Goal: Task Accomplishment & Management: Use online tool/utility

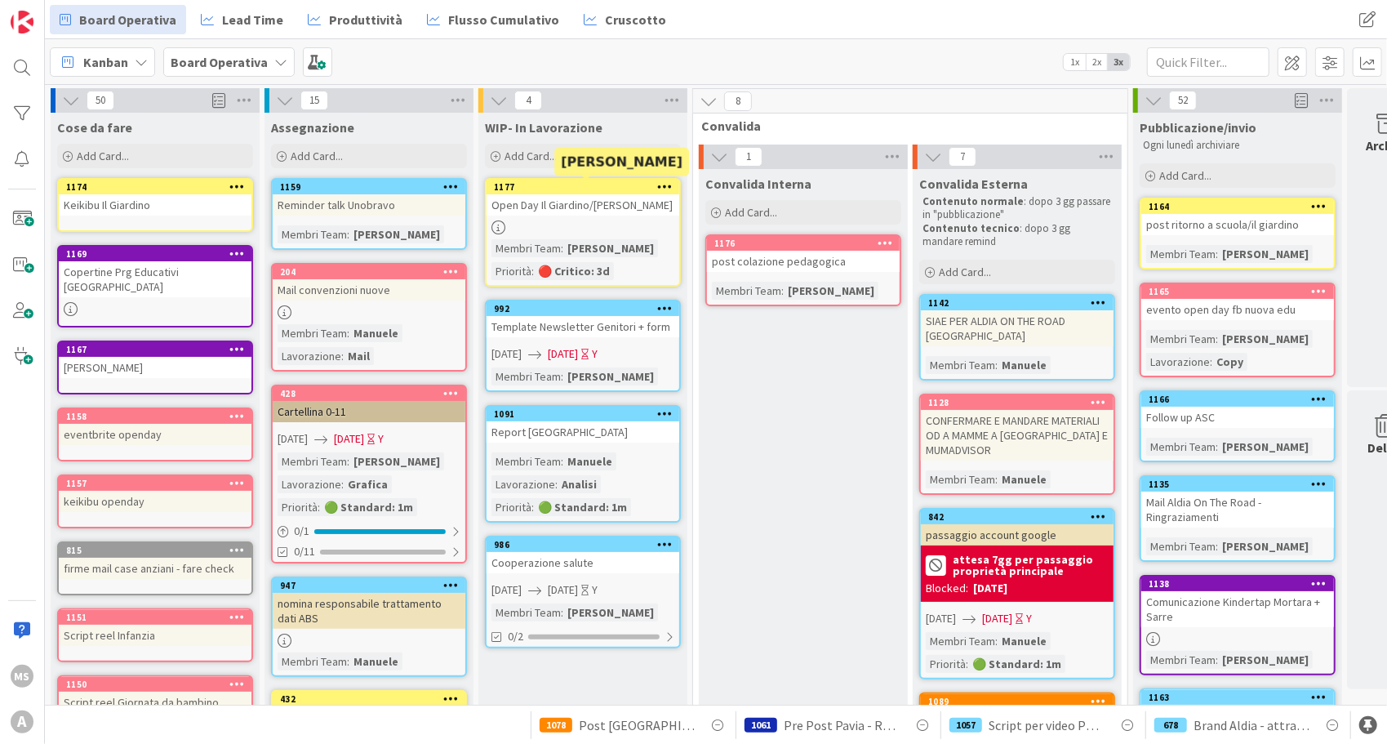
click at [586, 183] on div "1177" at bounding box center [586, 186] width 185 height 11
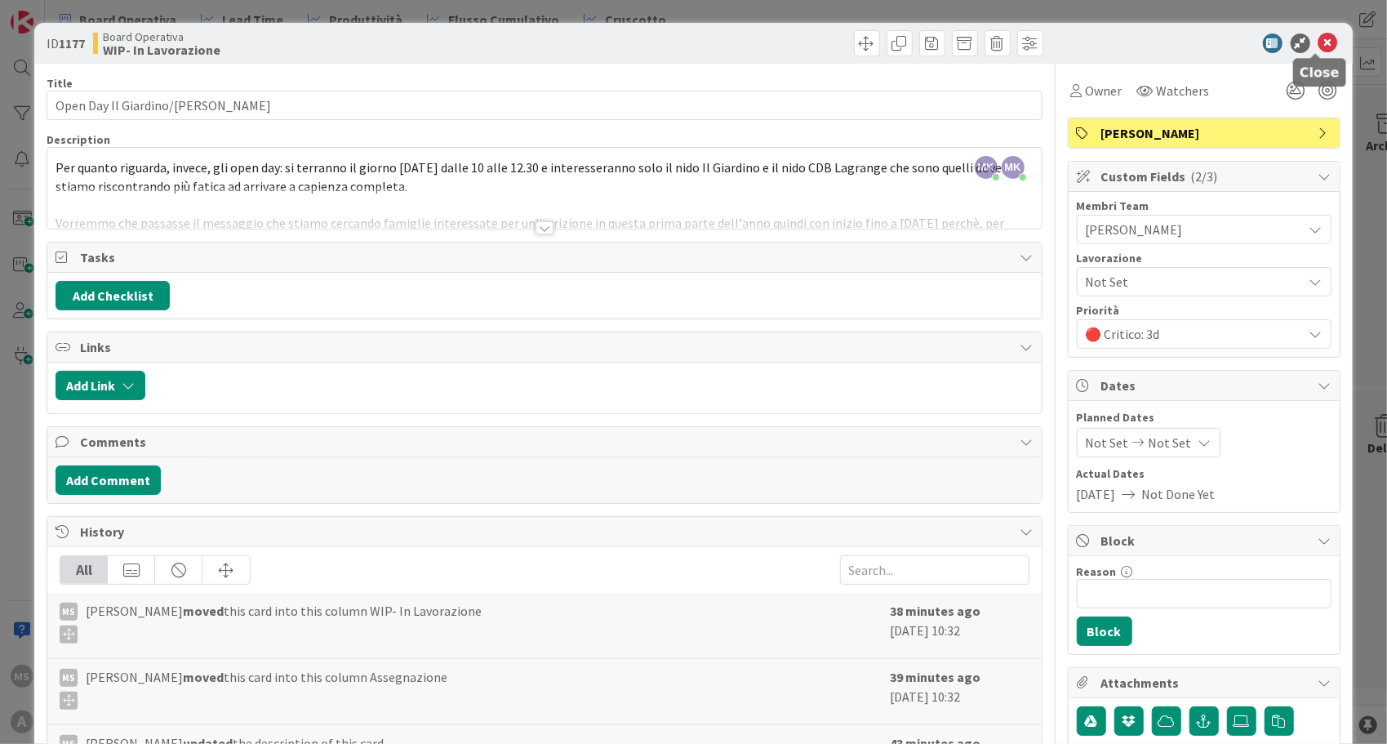
click at [1319, 38] on icon at bounding box center [1329, 43] width 20 height 20
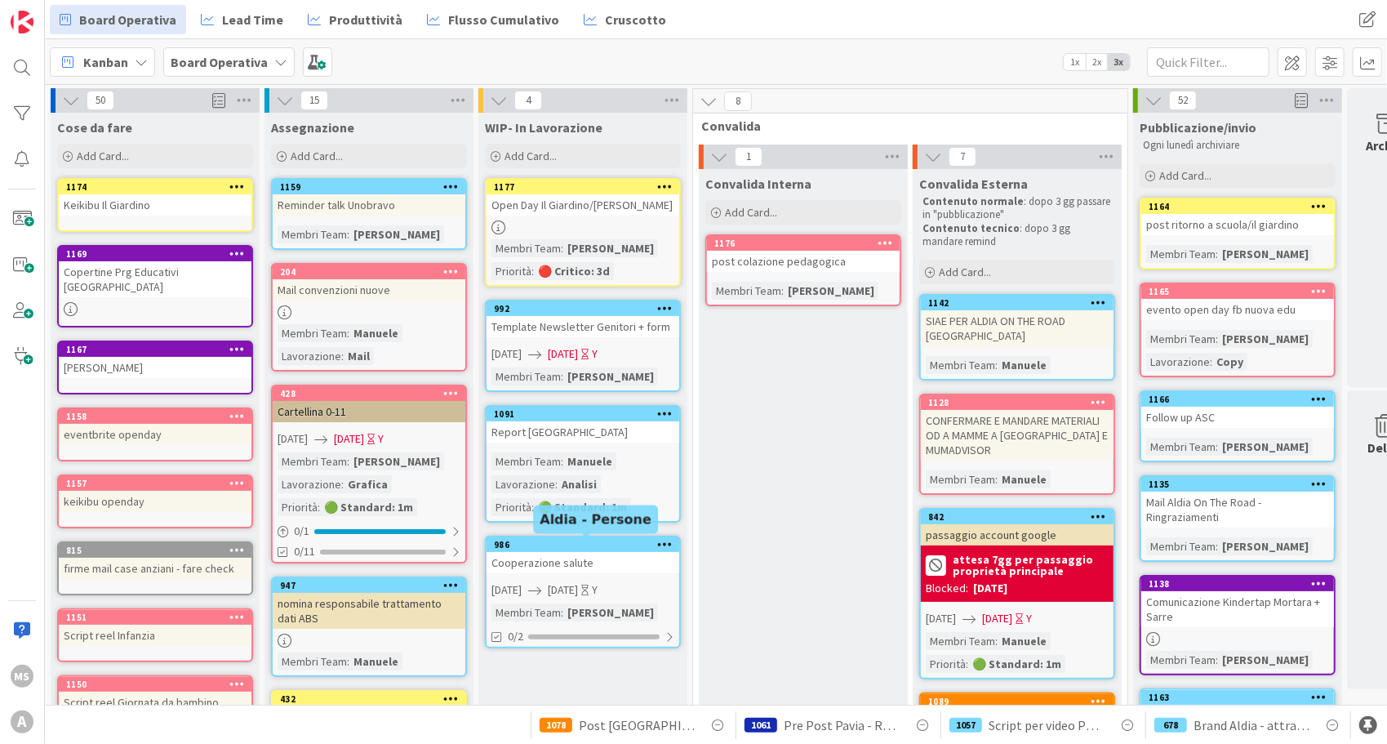
click at [590, 547] on div "986" at bounding box center [586, 544] width 185 height 11
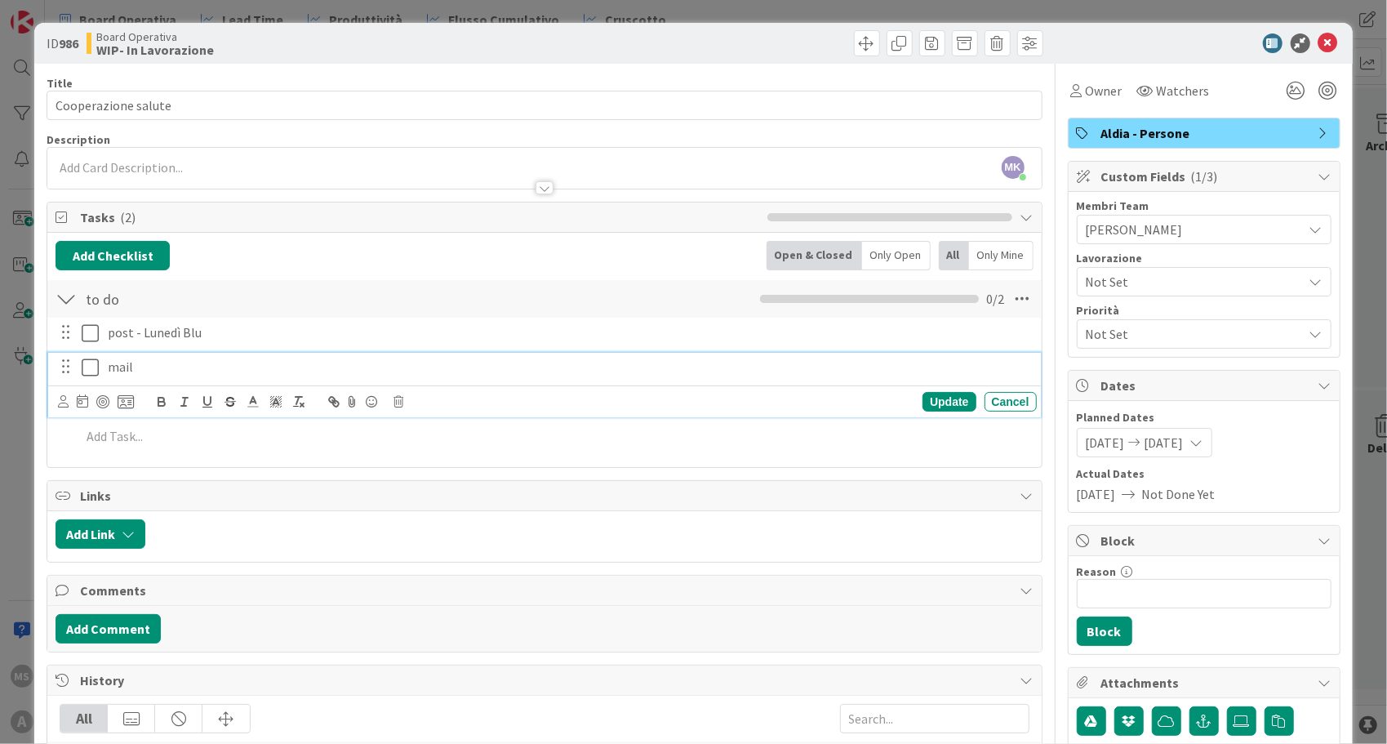
click at [180, 373] on p "mail" at bounding box center [569, 367] width 923 height 19
click at [402, 396] on icon at bounding box center [399, 401] width 10 height 11
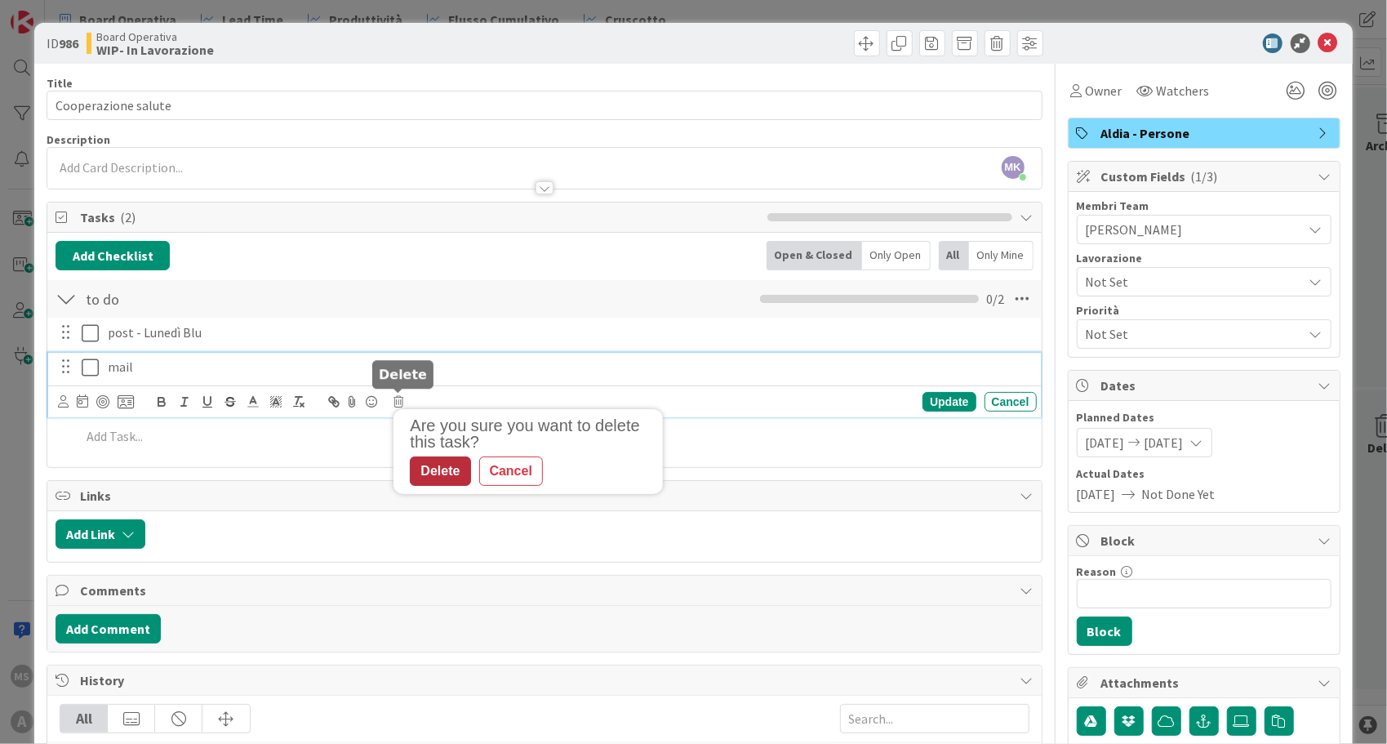
click at [438, 470] on div "Delete" at bounding box center [440, 470] width 60 height 29
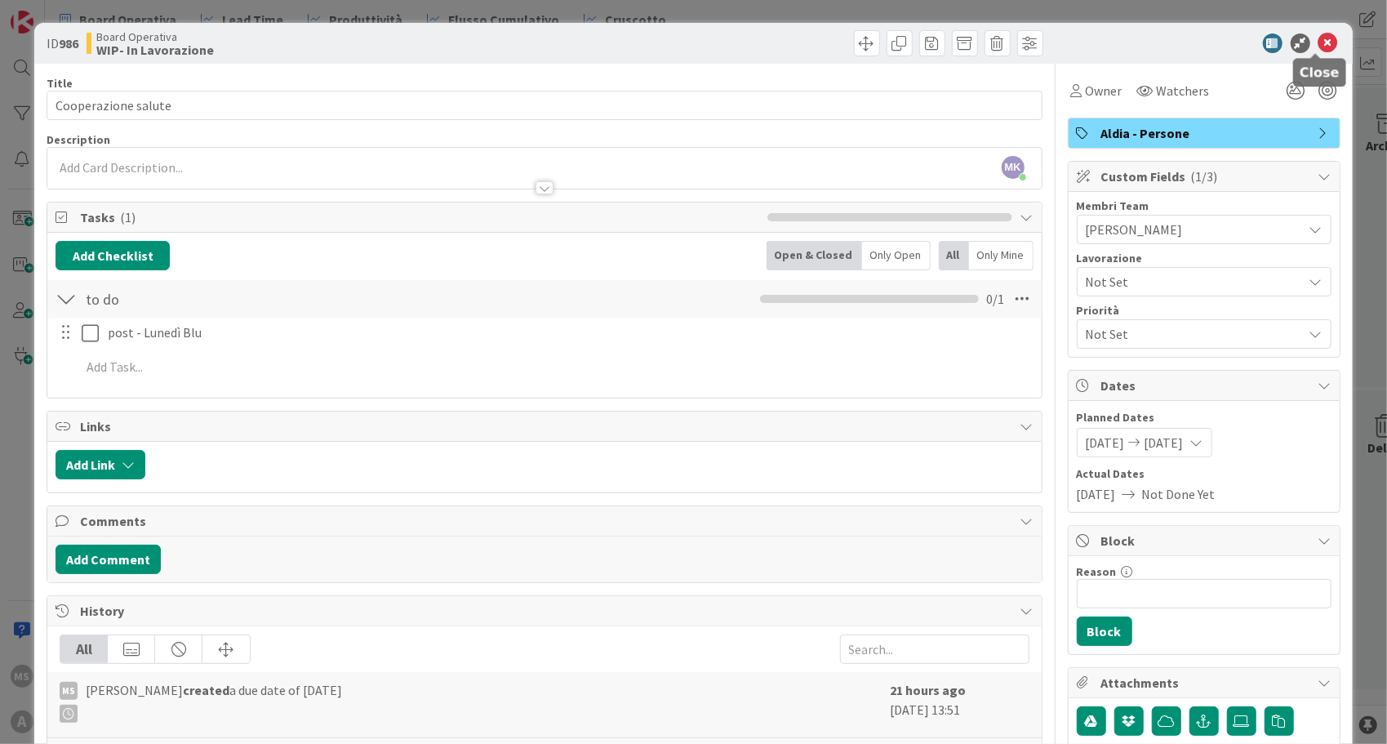
click at [1319, 39] on icon at bounding box center [1329, 43] width 20 height 20
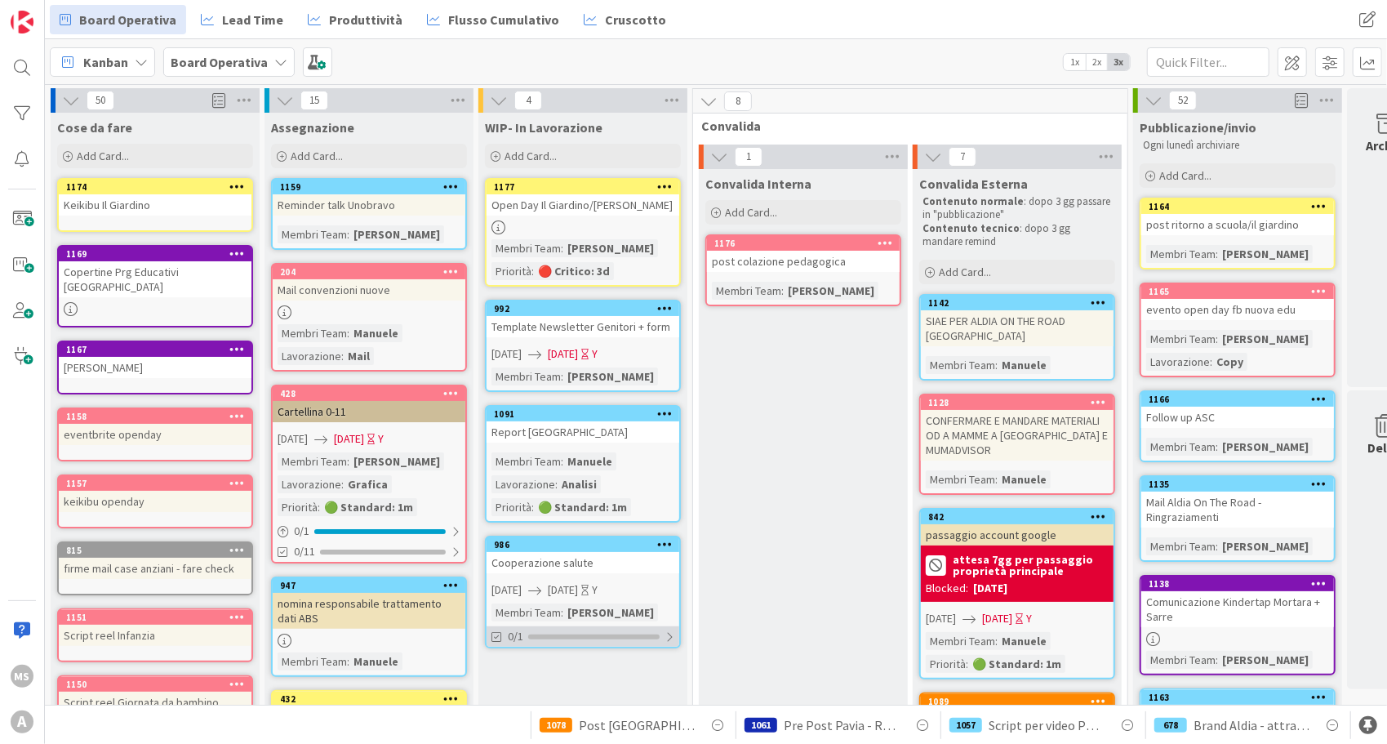
click at [529, 635] on div at bounding box center [593, 637] width 131 height 5
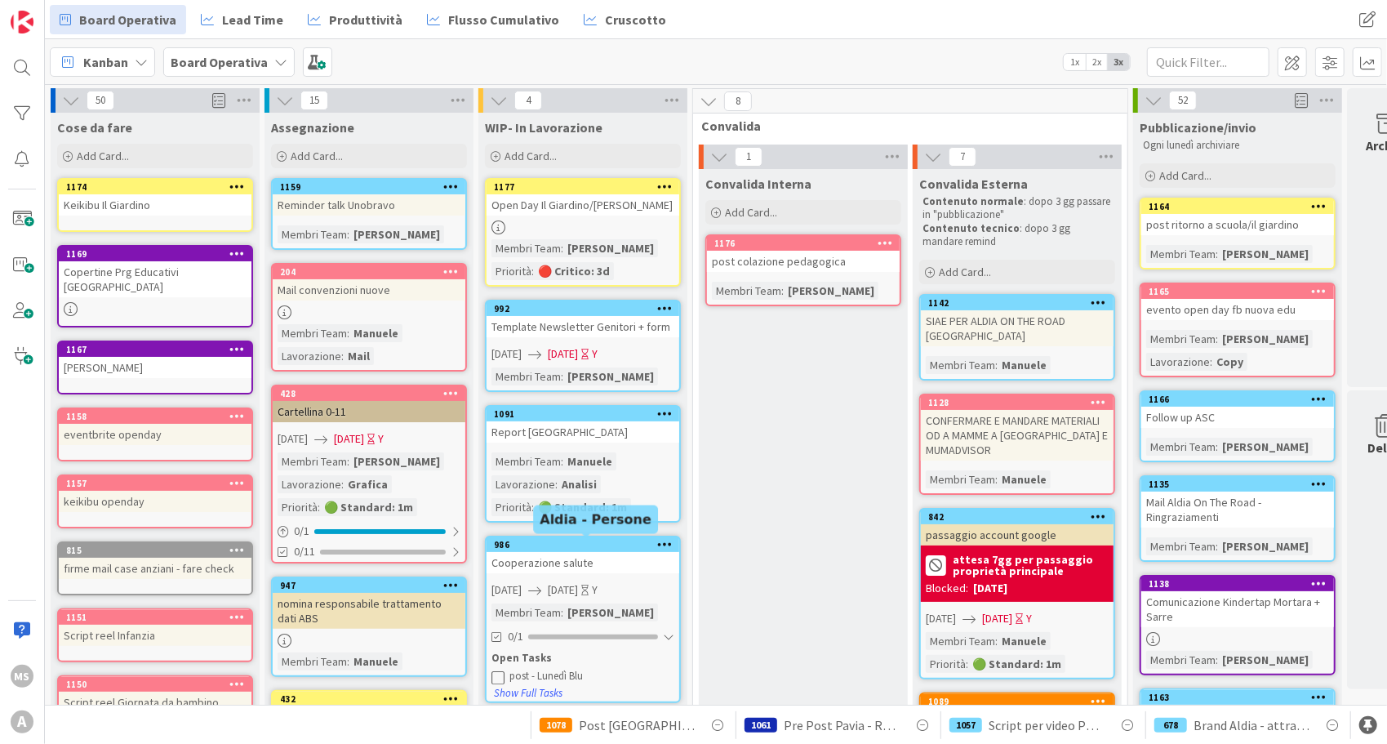
drag, startPoint x: 588, startPoint y: 546, endPoint x: 542, endPoint y: 546, distance: 45.7
click at [542, 546] on div "986" at bounding box center [586, 544] width 185 height 11
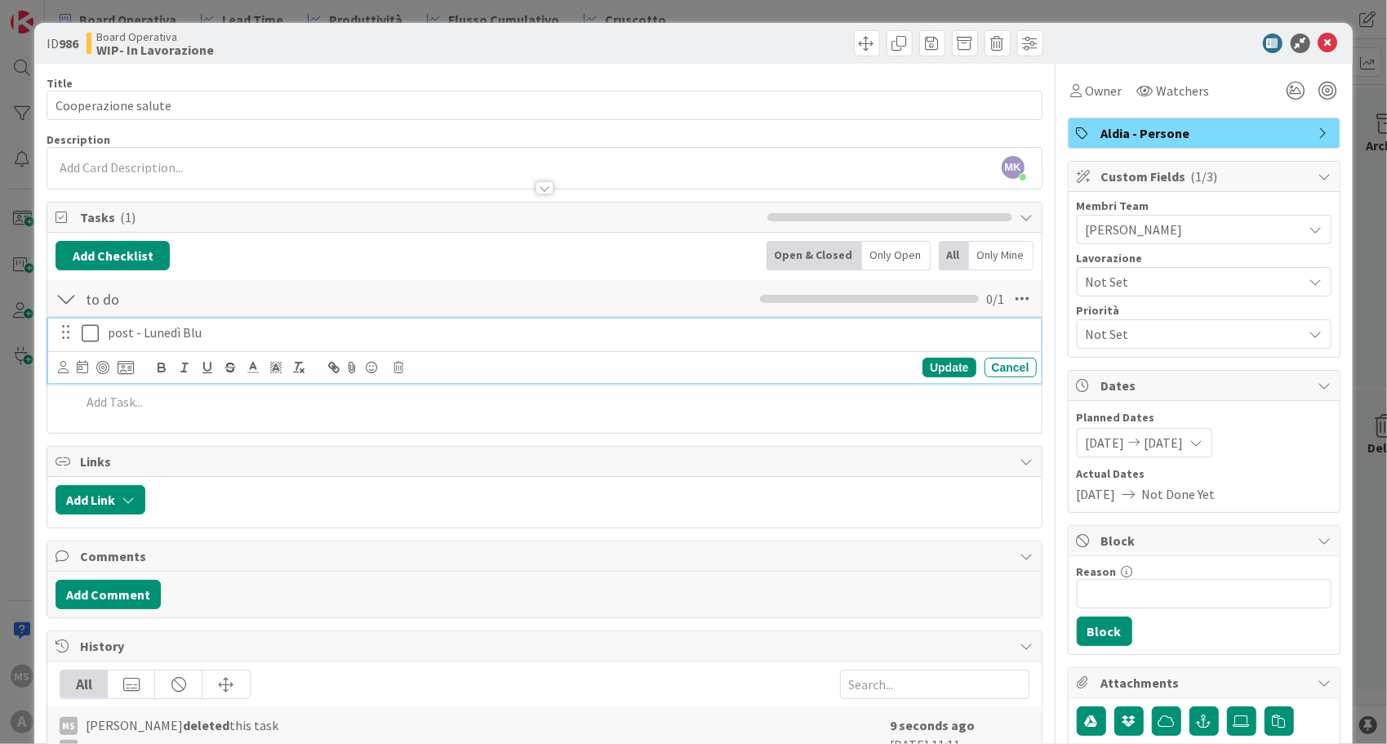
click at [238, 334] on p "post - Lunedì Blu" at bounding box center [569, 332] width 923 height 19
click at [399, 372] on div "Update Cancel" at bounding box center [547, 367] width 978 height 23
click at [398, 366] on icon at bounding box center [399, 367] width 10 height 11
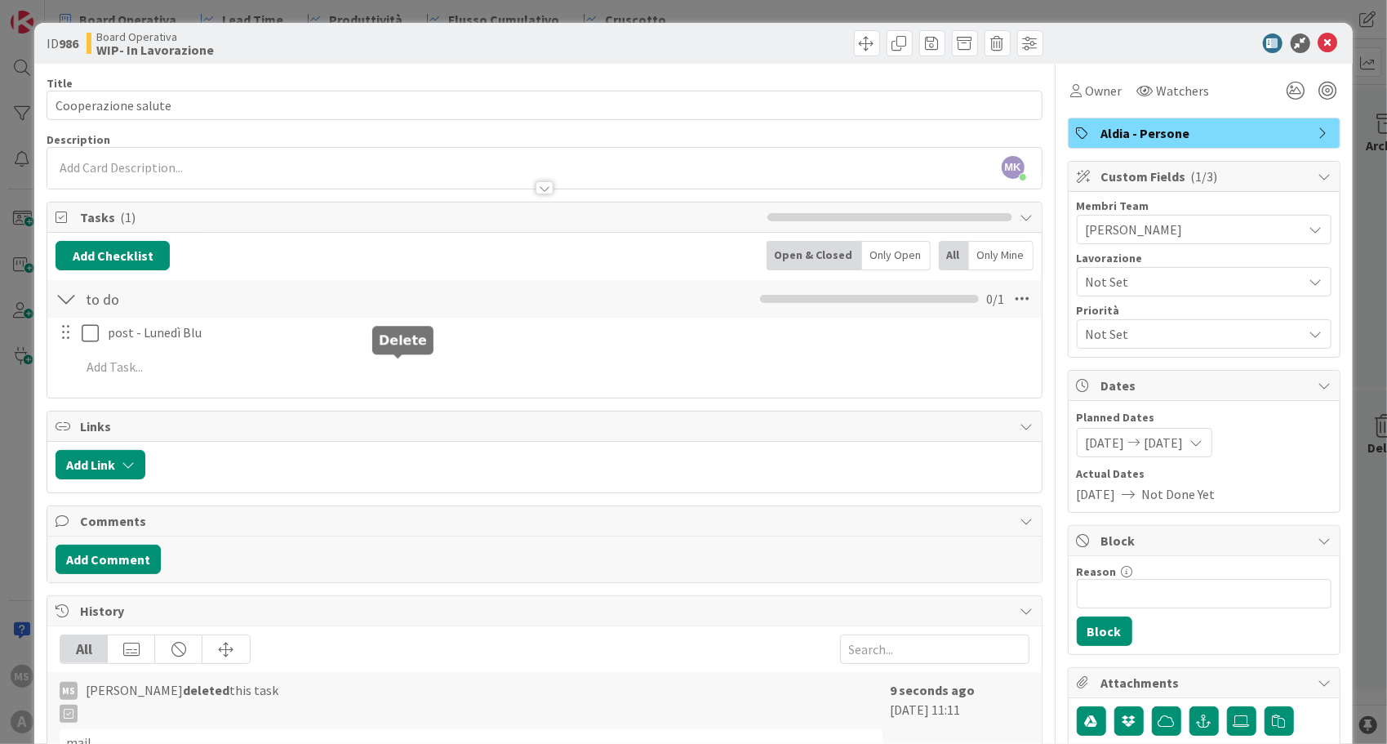
click at [1138, 293] on div "Not Set" at bounding box center [1204, 281] width 255 height 29
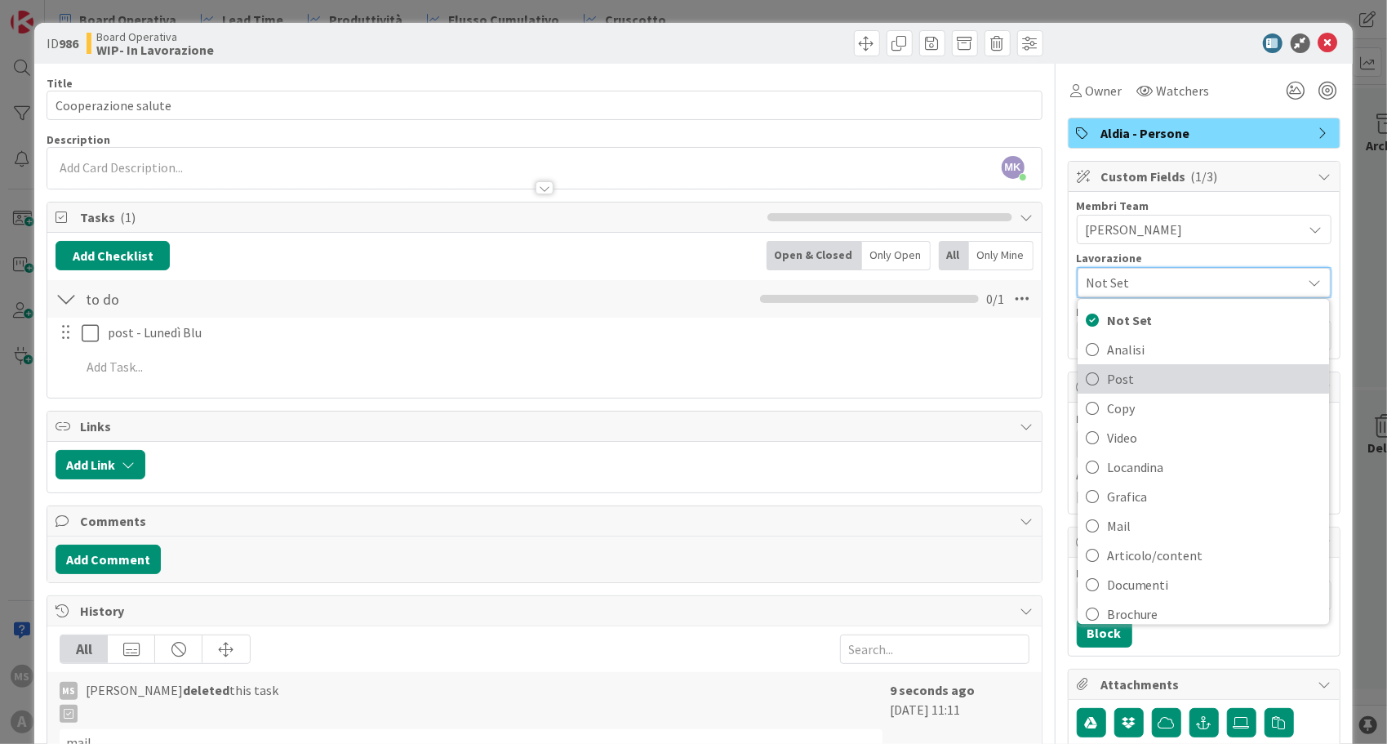
click at [1131, 382] on span "Post" at bounding box center [1214, 379] width 214 height 24
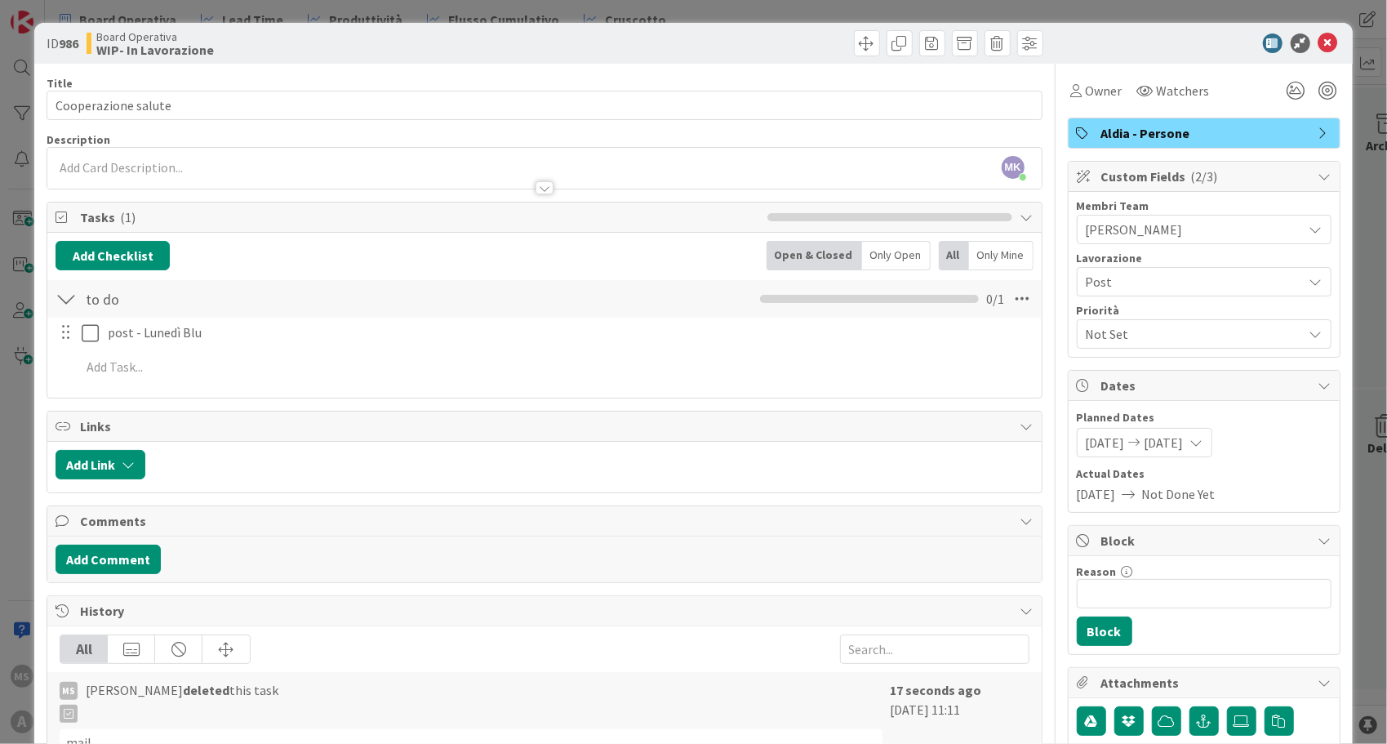
click at [1160, 326] on span "Not Set" at bounding box center [1194, 334] width 217 height 20
click at [1319, 48] on icon at bounding box center [1329, 43] width 20 height 20
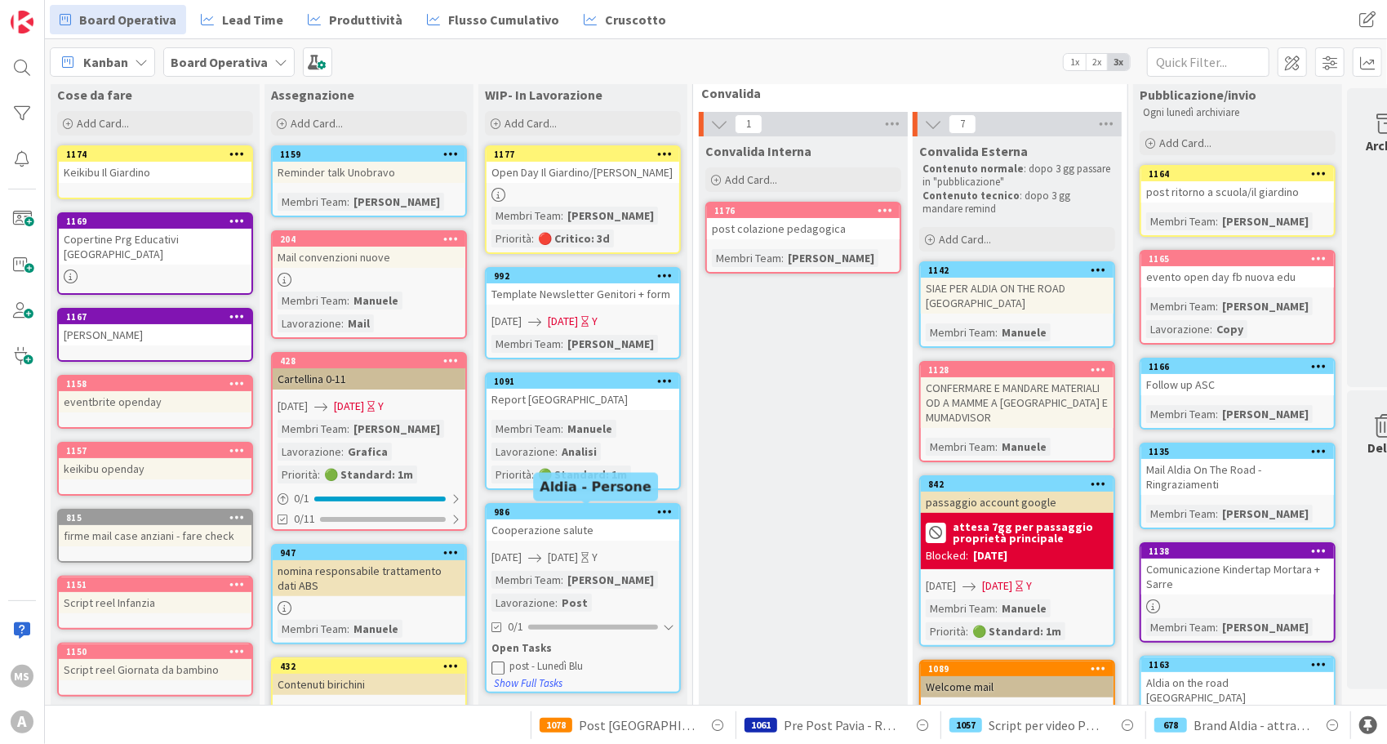
click at [576, 514] on div "986" at bounding box center [586, 511] width 185 height 11
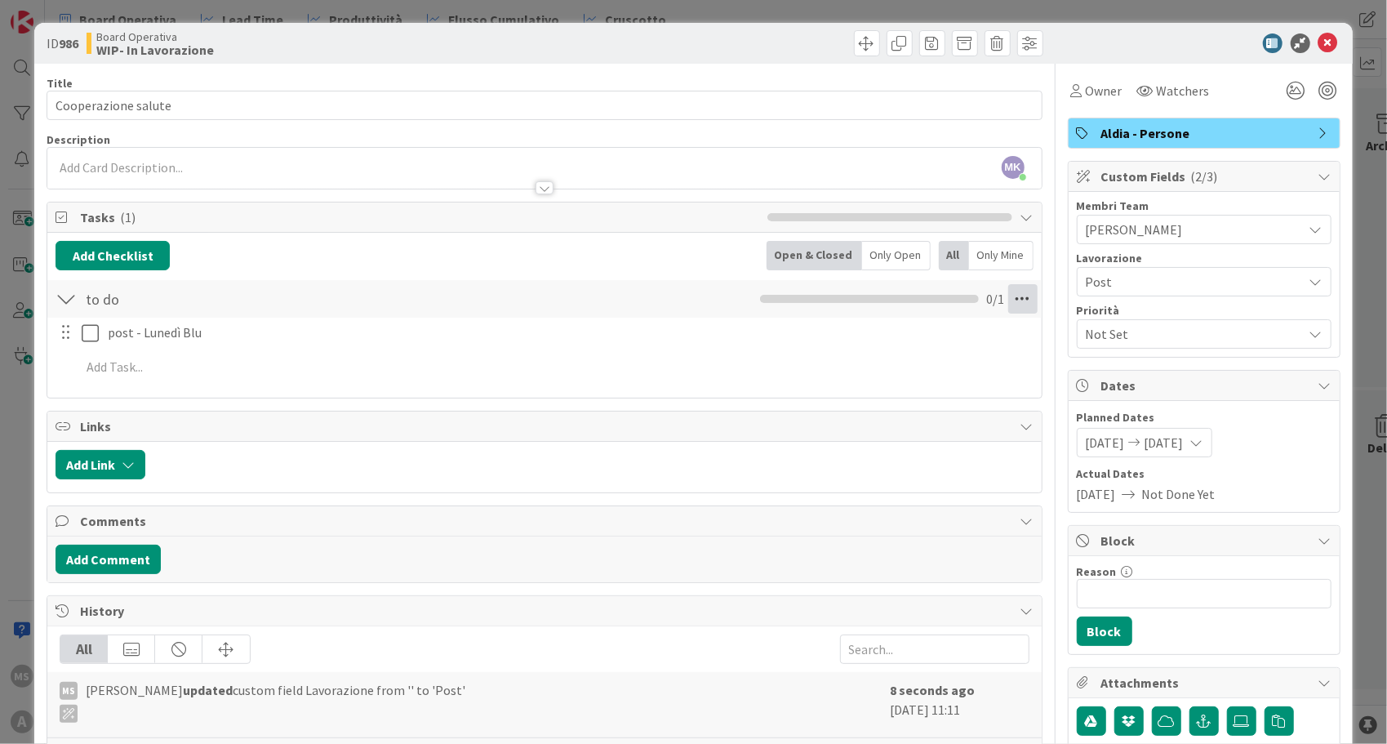
click at [1014, 298] on icon at bounding box center [1023, 298] width 29 height 29
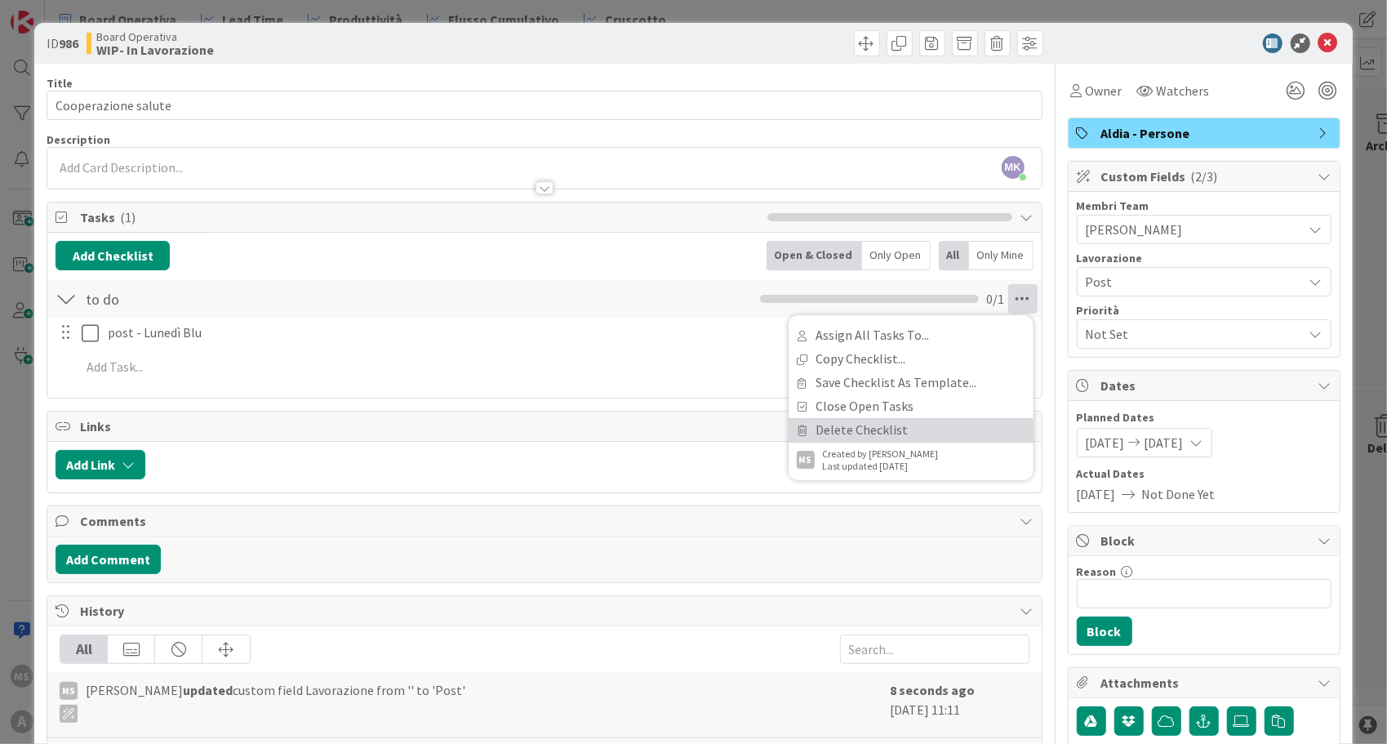
click at [905, 418] on link "Delete Checklist" at bounding box center [911, 430] width 245 height 24
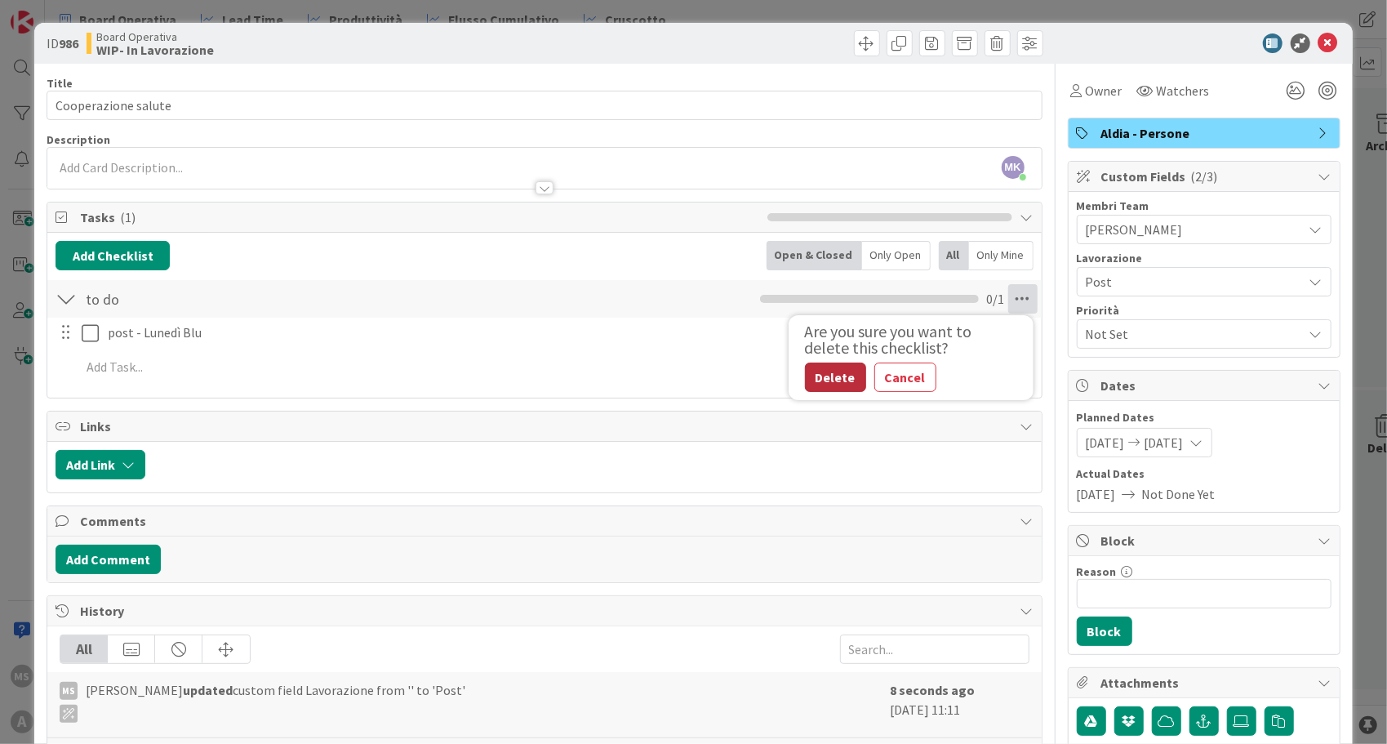
click at [822, 374] on button "Delete" at bounding box center [835, 377] width 61 height 29
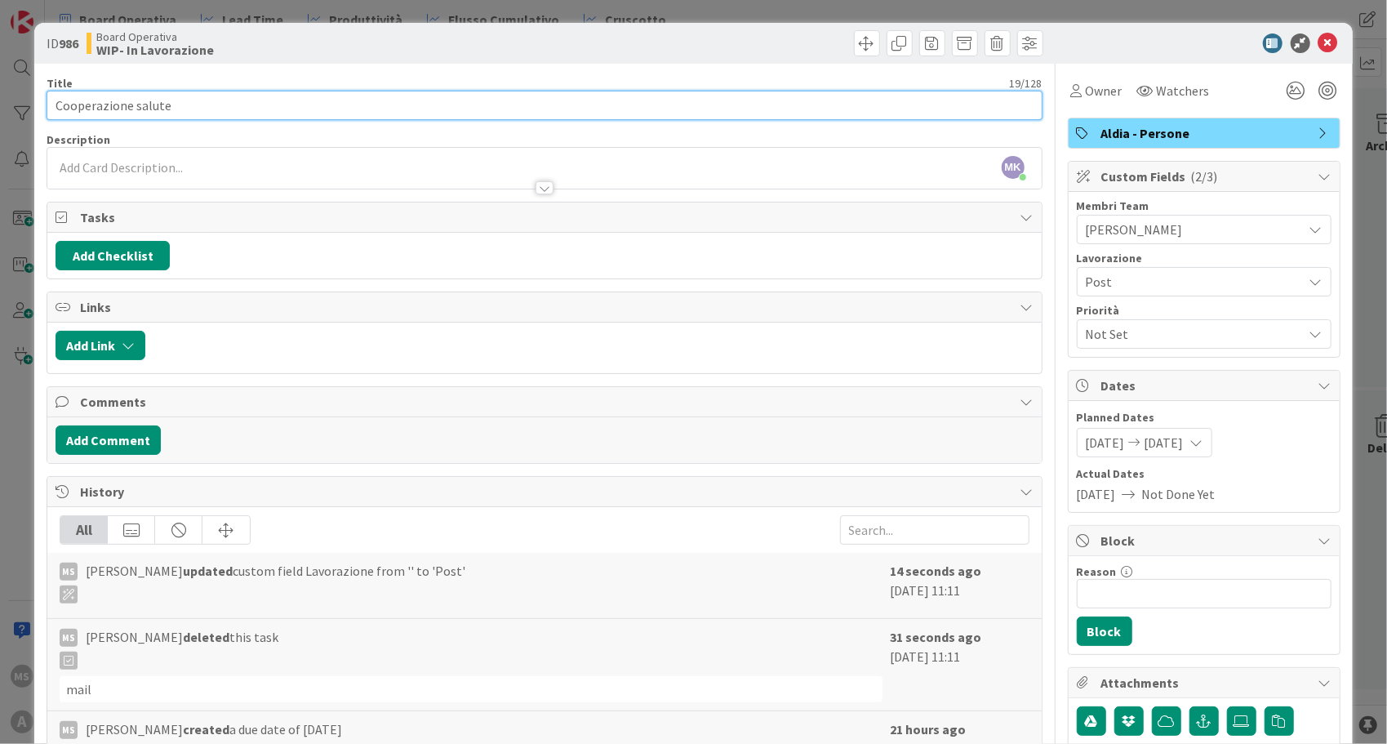
click at [51, 108] on input "Cooperazione salute" at bounding box center [544, 105] width 995 height 29
type input "Lunedì Blu - Cooperazione salute"
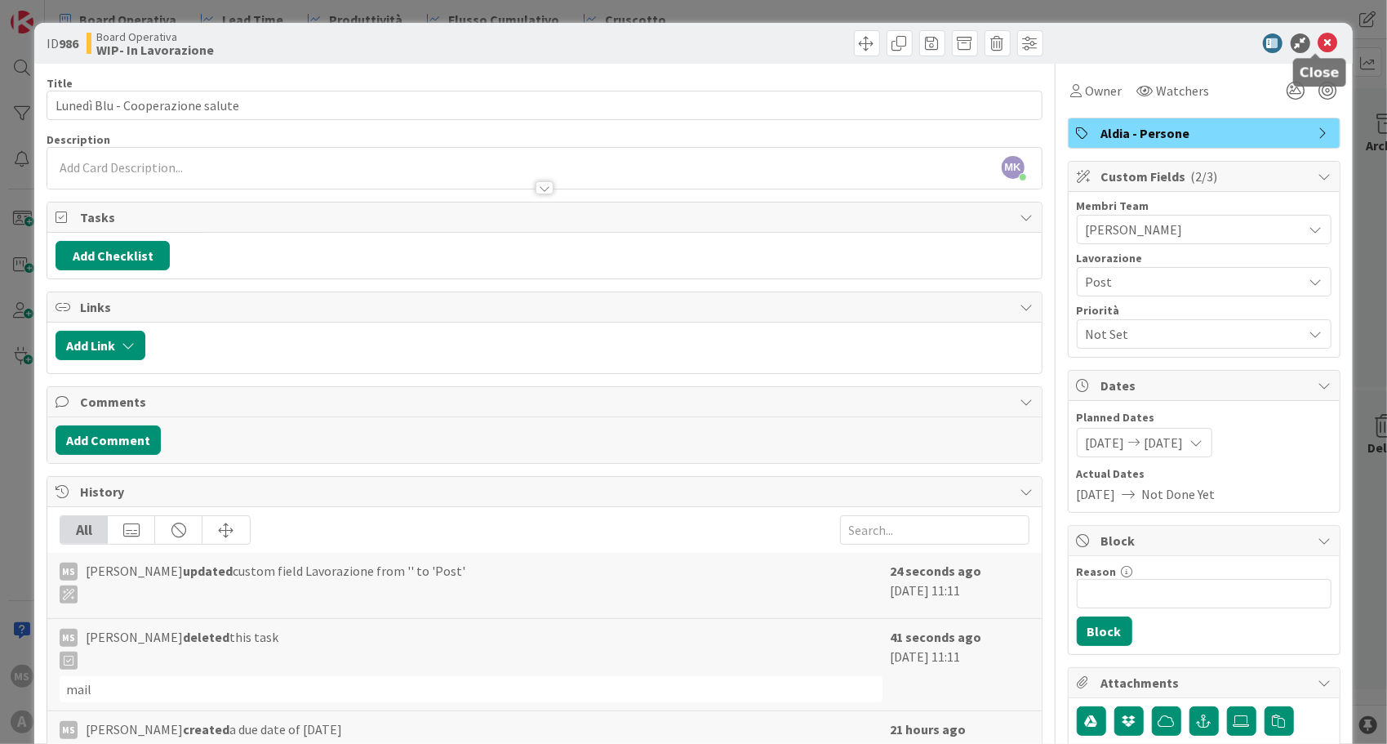
click at [1319, 36] on icon at bounding box center [1329, 43] width 20 height 20
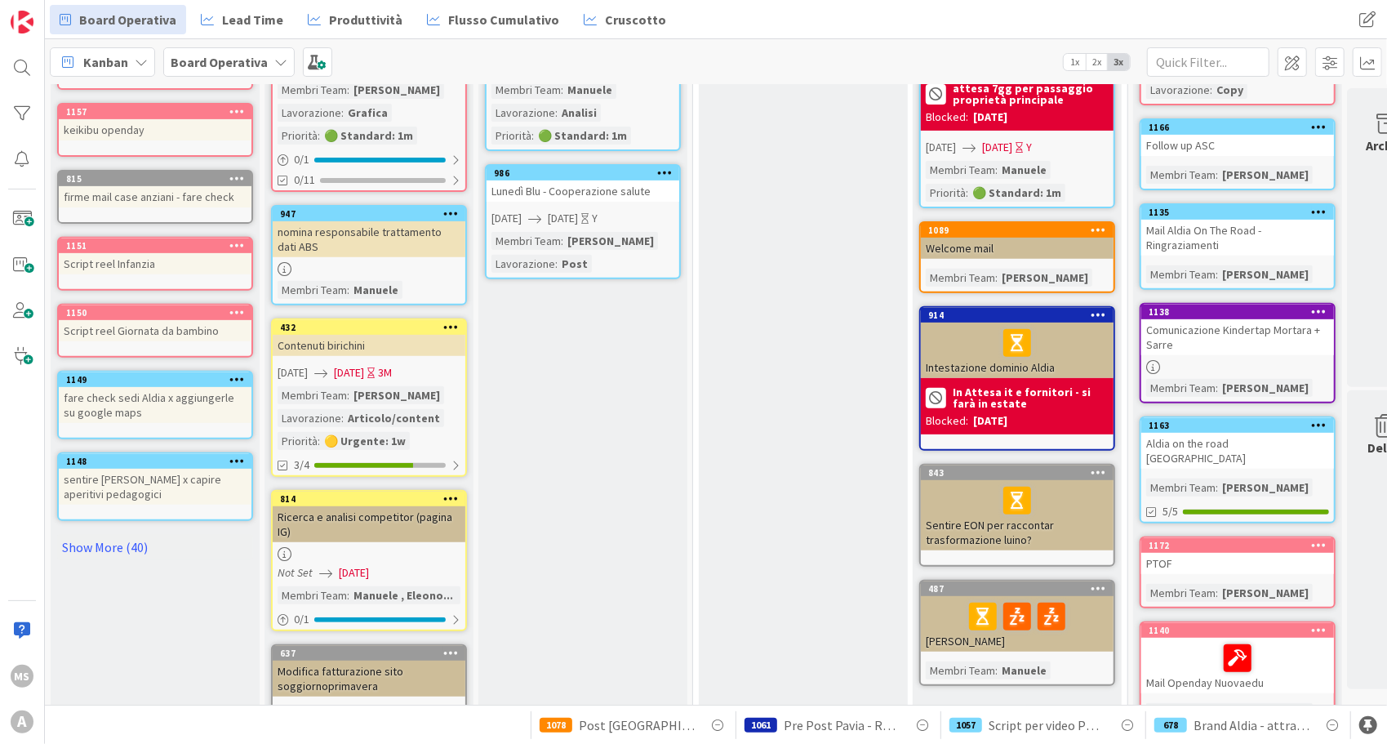
scroll to position [372, 0]
click at [123, 533] on link "Show More (40)" at bounding box center [155, 546] width 196 height 26
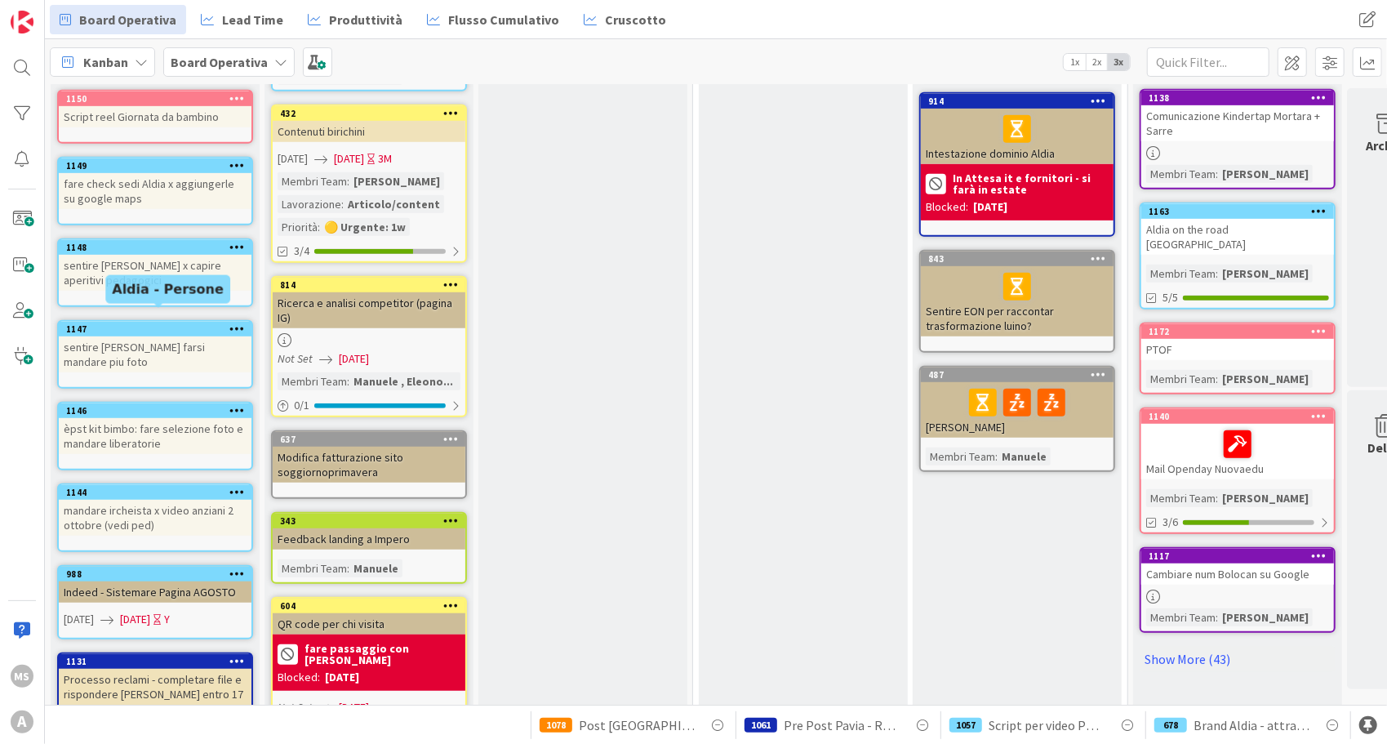
scroll to position [586, 0]
